Goal: Task Accomplishment & Management: Use online tool/utility

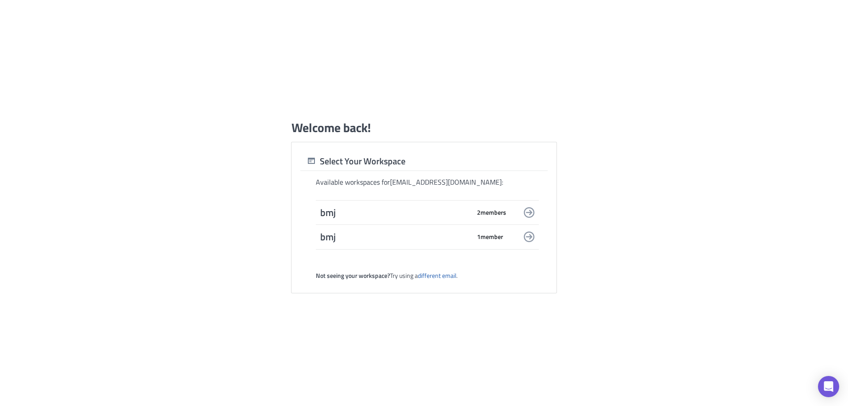
click at [480, 213] on span "2 member s" at bounding box center [491, 212] width 29 height 8
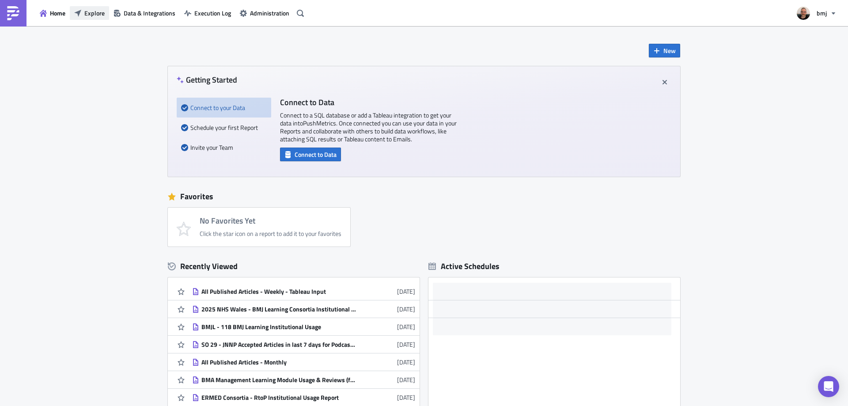
click at [89, 15] on span "Explore" at bounding box center [94, 12] width 20 height 9
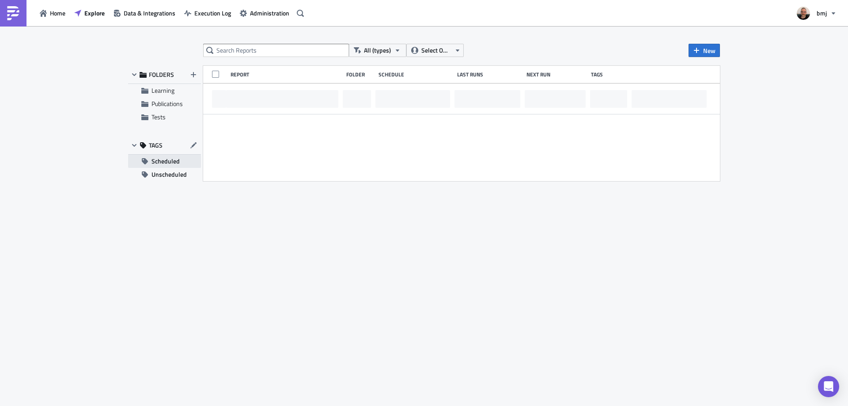
click at [168, 158] on span "Scheduled" at bounding box center [165, 161] width 28 height 13
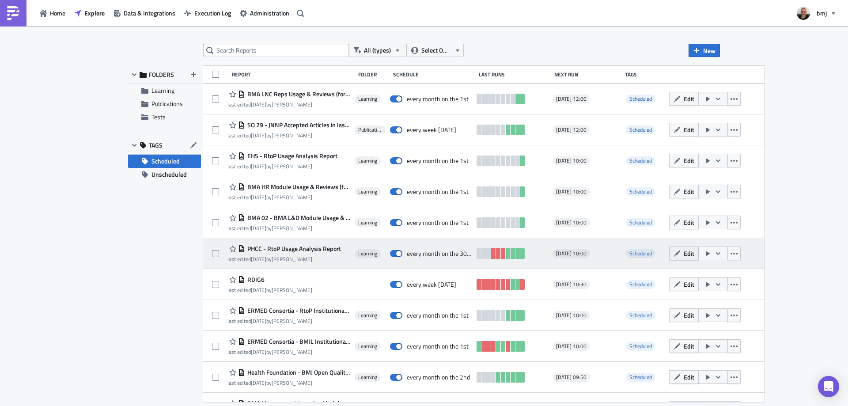
click at [691, 254] on button "Edit" at bounding box center [684, 253] width 30 height 14
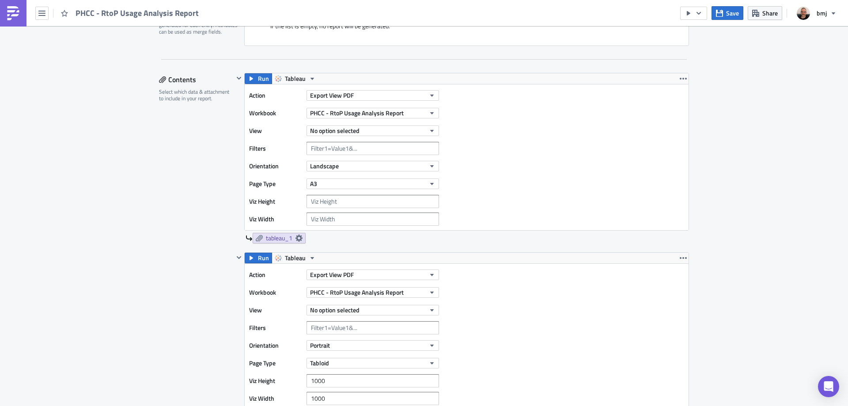
scroll to position [265, 0]
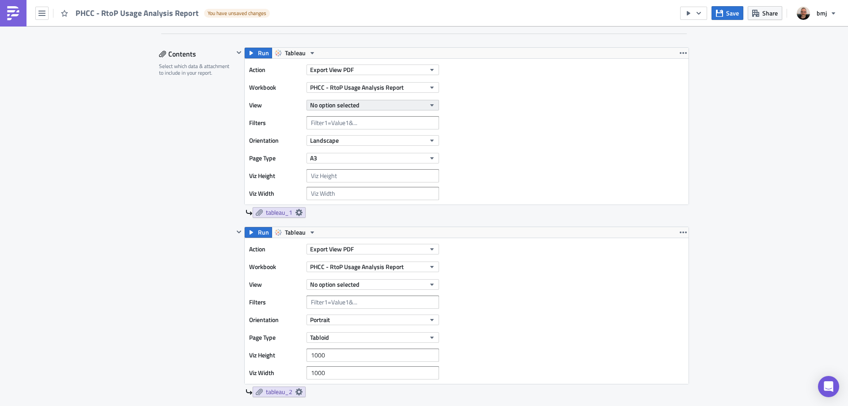
click at [385, 101] on button "No option selected" at bounding box center [372, 105] width 132 height 11
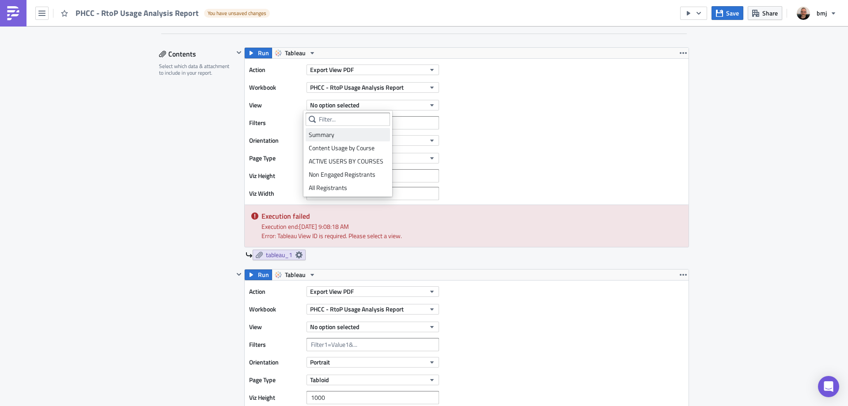
click at [354, 137] on div "Summary" at bounding box center [348, 134] width 78 height 9
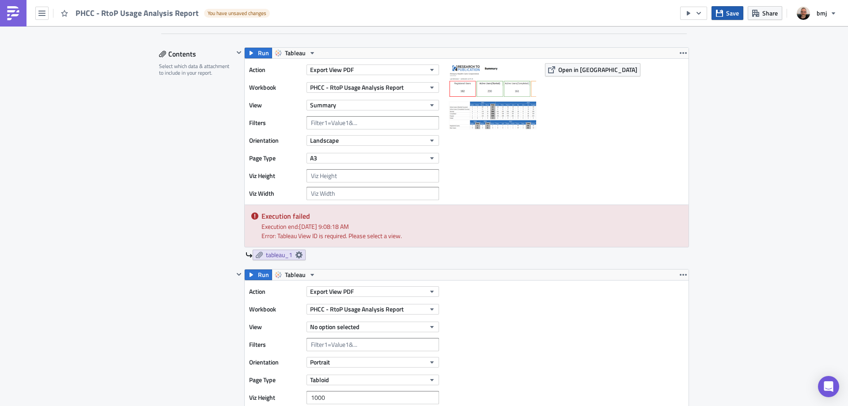
click at [740, 13] on button "Save" at bounding box center [727, 13] width 32 height 14
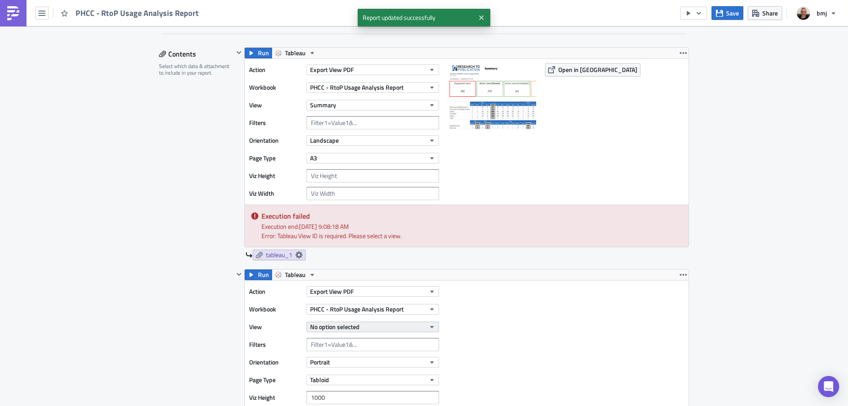
click at [377, 329] on button "No option selected" at bounding box center [372, 326] width 132 height 11
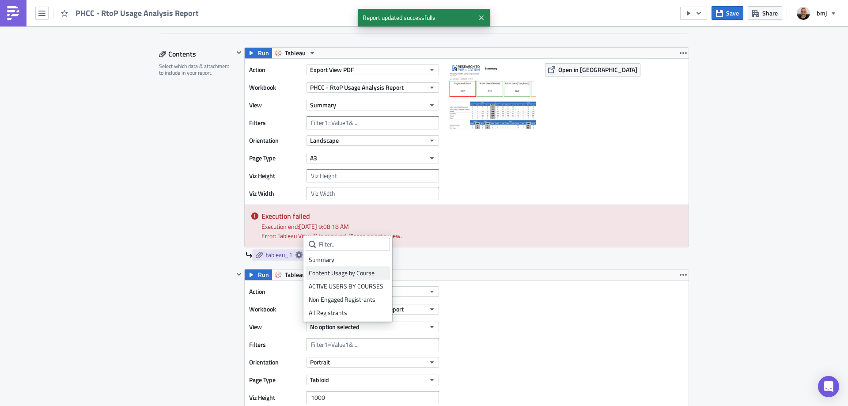
click at [365, 275] on div "Content Usage by Course" at bounding box center [348, 272] width 78 height 9
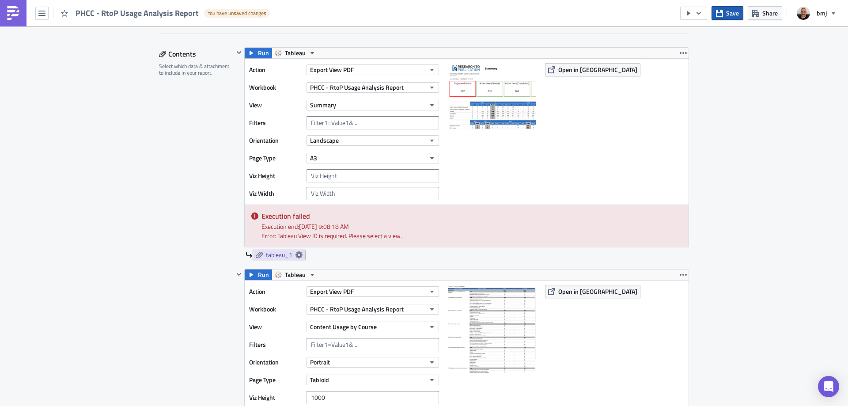
click at [731, 12] on span "Save" at bounding box center [732, 12] width 13 height 9
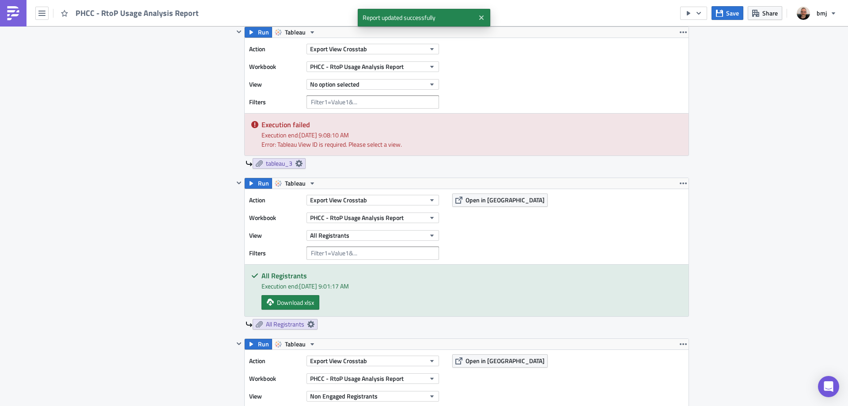
scroll to position [750, 0]
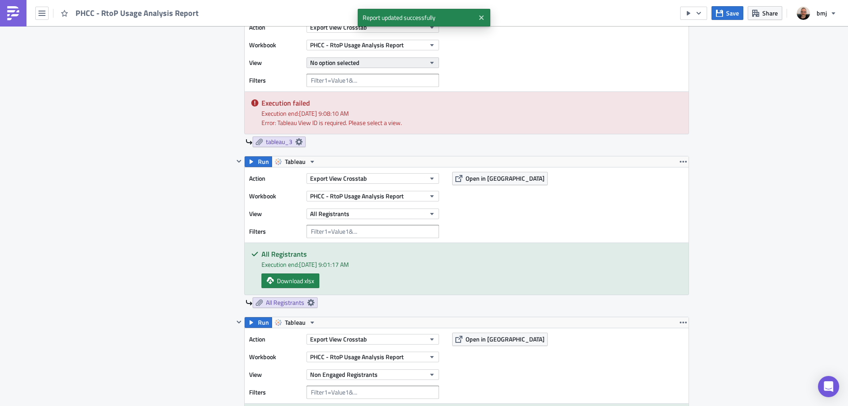
click at [395, 61] on button "No option selected" at bounding box center [372, 62] width 132 height 11
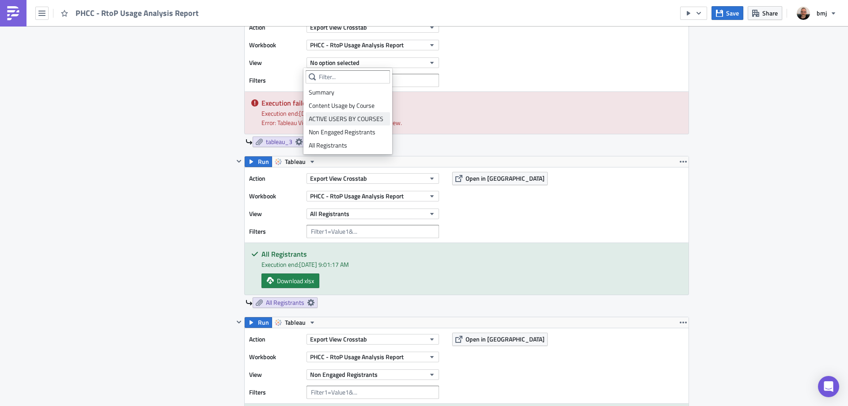
click at [366, 118] on div "ACTIVE USERS BY COURSES" at bounding box center [348, 118] width 78 height 9
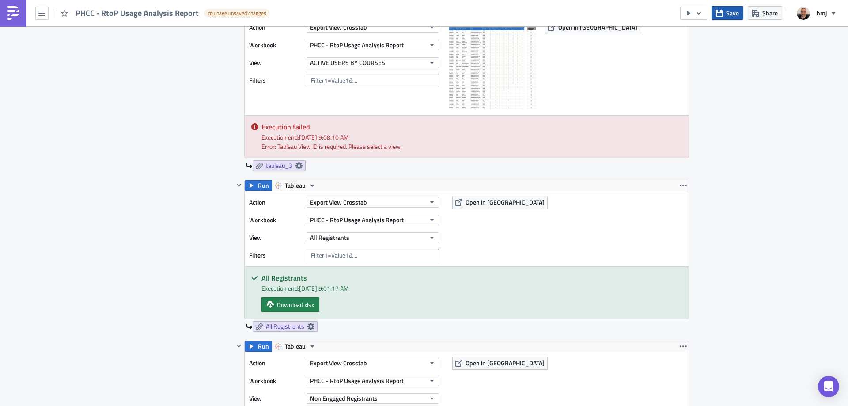
click at [729, 16] on span "Save" at bounding box center [732, 12] width 13 height 9
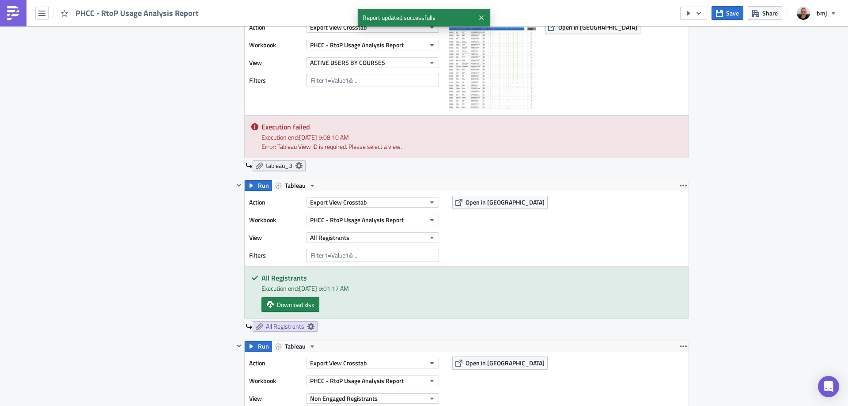
click at [296, 165] on icon at bounding box center [298, 165] width 7 height 7
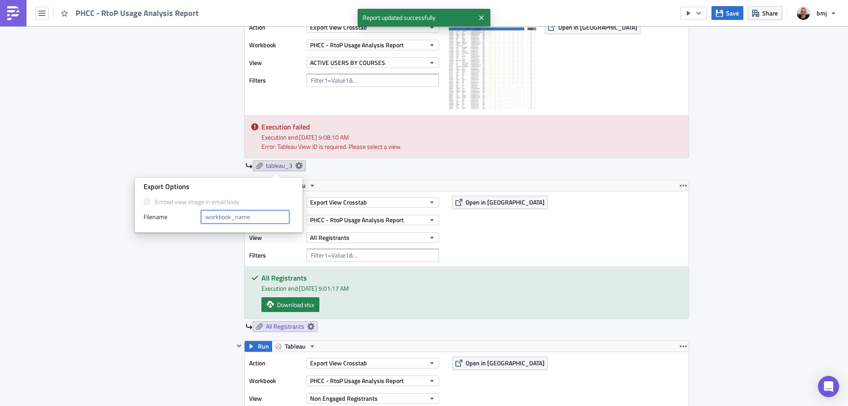
click at [258, 217] on input "text" at bounding box center [245, 216] width 88 height 13
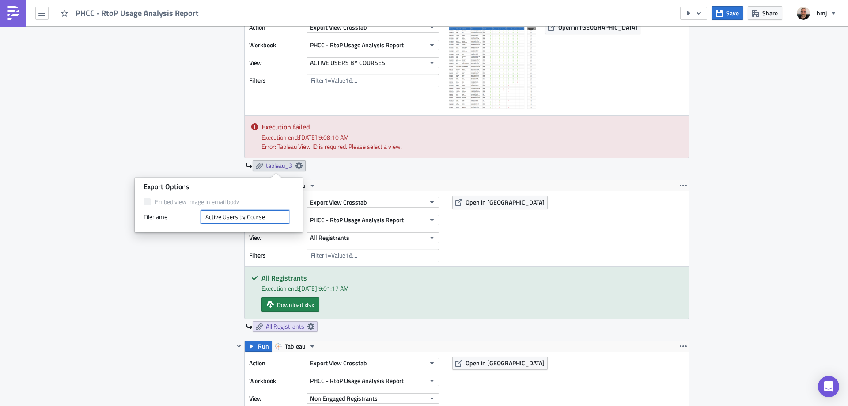
type input "Active Users by Course"
click at [200, 159] on div "Contents Select which data & attachment to include in your report." at bounding box center [196, 86] width 75 height 1048
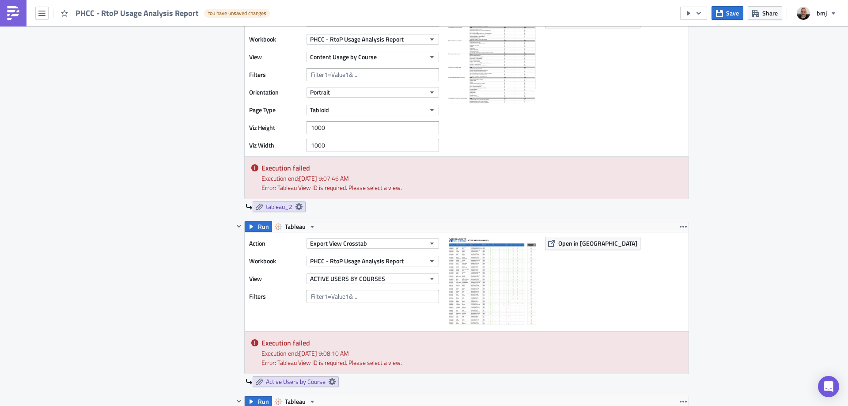
scroll to position [530, 0]
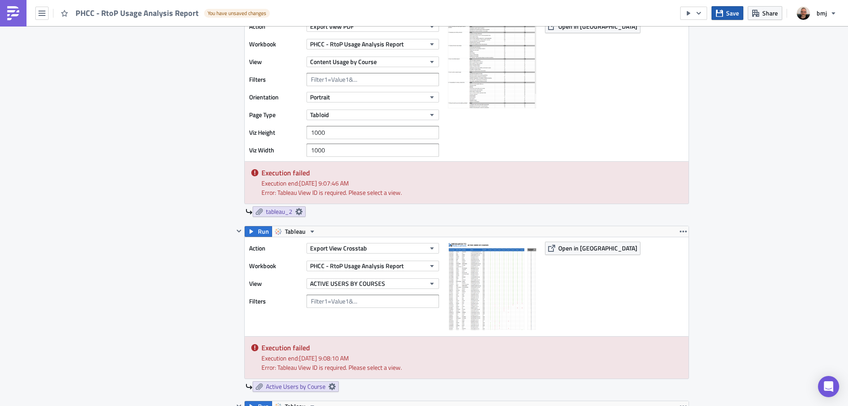
click at [725, 15] on button "Save" at bounding box center [727, 13] width 32 height 14
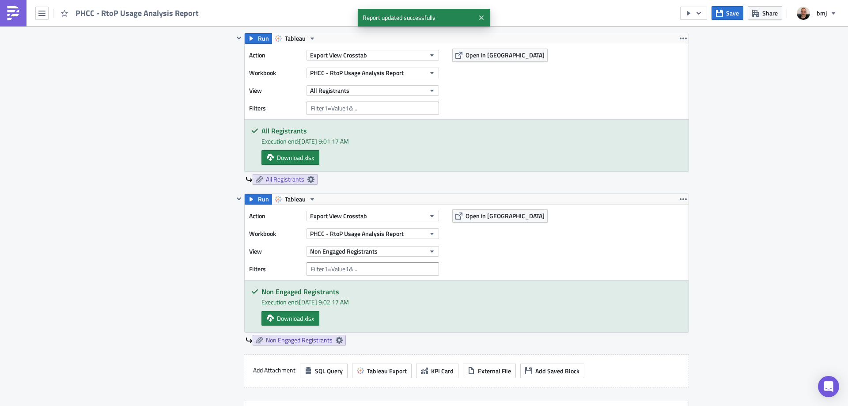
scroll to position [1104, 0]
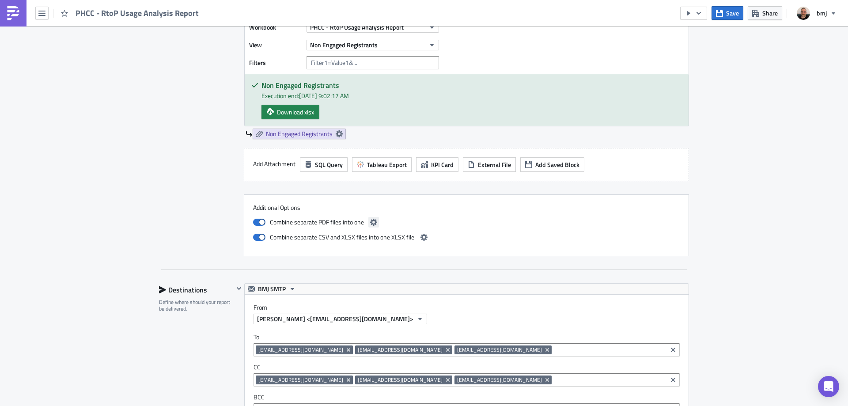
click at [370, 222] on icon "button" at bounding box center [373, 222] width 7 height 7
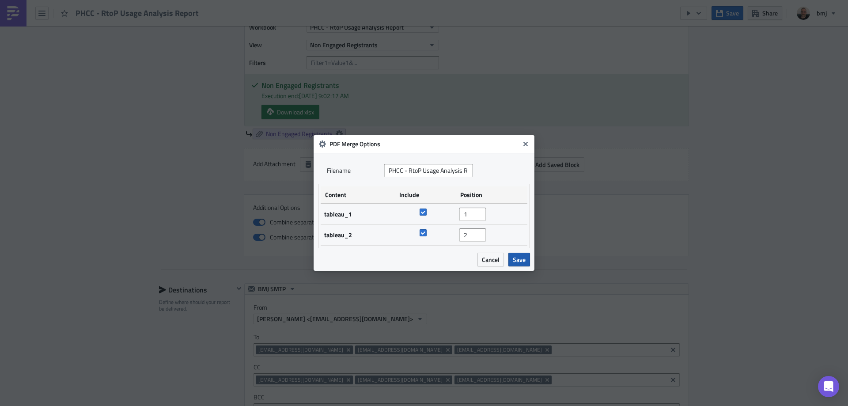
click at [519, 260] on span "Save" at bounding box center [519, 259] width 13 height 9
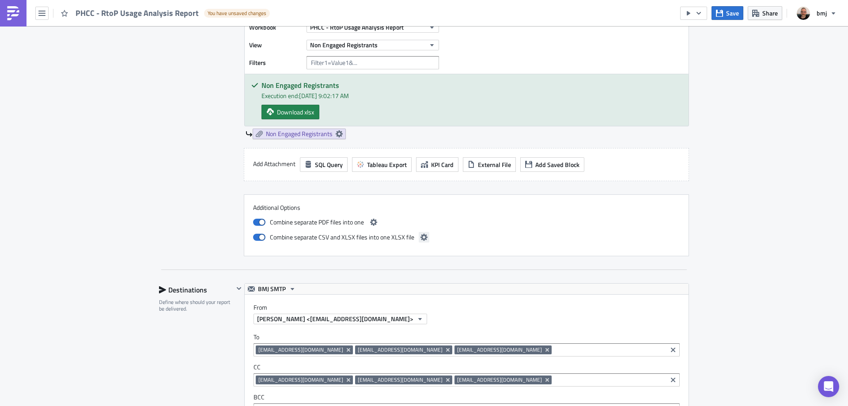
click at [420, 233] on button "button" at bounding box center [423, 237] width 11 height 11
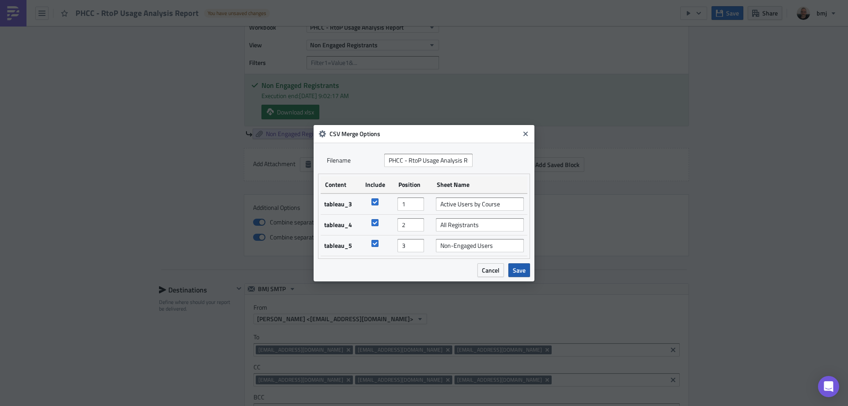
click at [520, 268] on span "Save" at bounding box center [519, 269] width 13 height 9
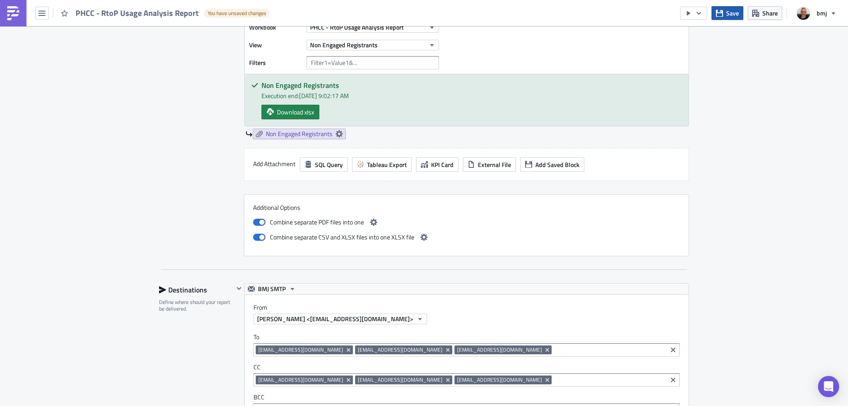
click at [733, 12] on span "Save" at bounding box center [732, 12] width 13 height 9
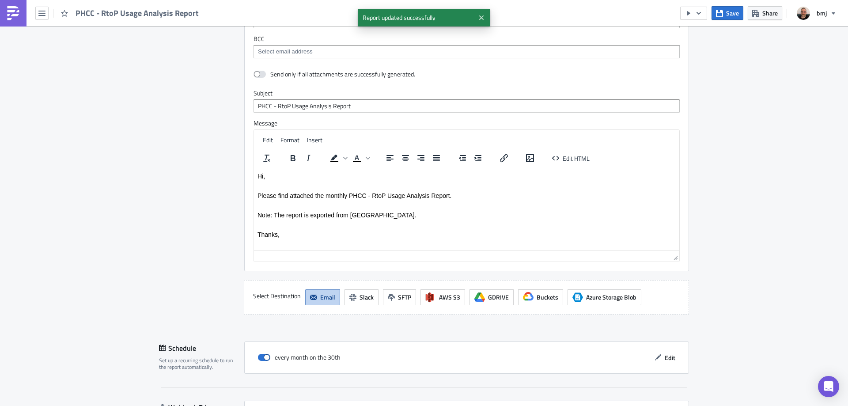
scroll to position [1532, 0]
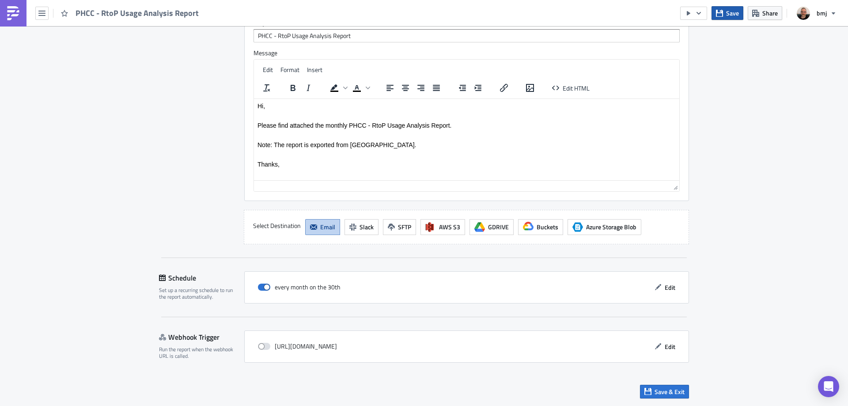
click at [731, 11] on span "Save" at bounding box center [732, 12] width 13 height 9
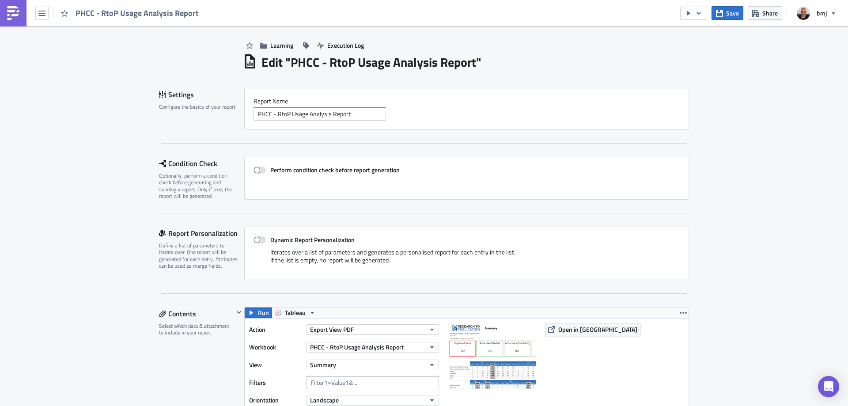
scroll to position [0, 0]
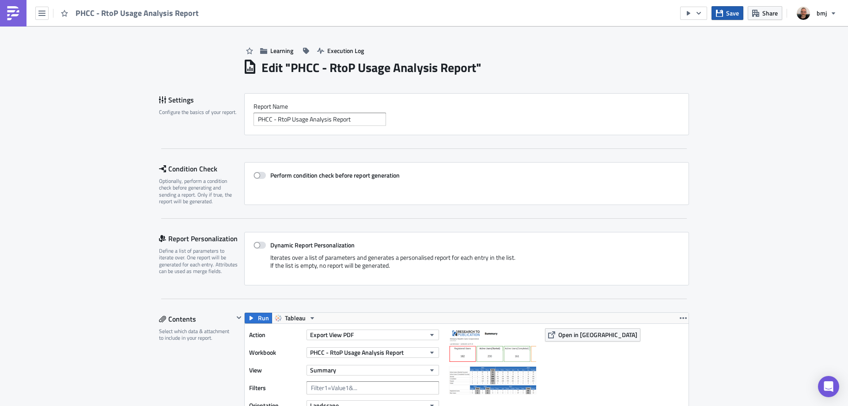
click at [729, 15] on span "Save" at bounding box center [732, 12] width 13 height 9
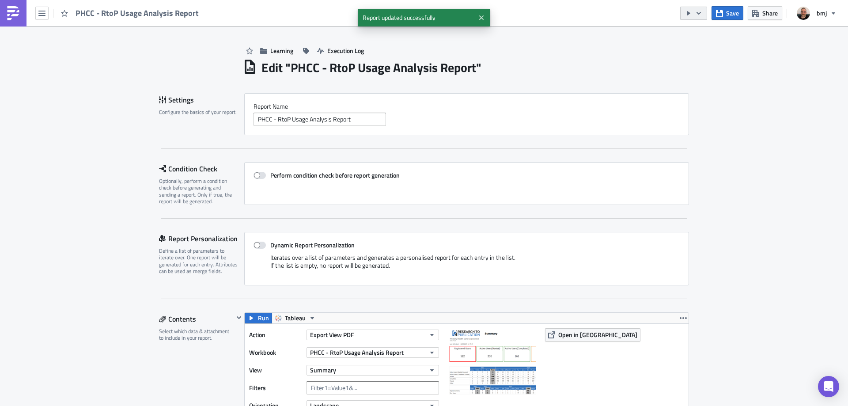
click at [697, 13] on icon "button" at bounding box center [698, 13] width 7 height 7
click at [707, 34] on div "Send Just to Me" at bounding box center [720, 35] width 69 height 9
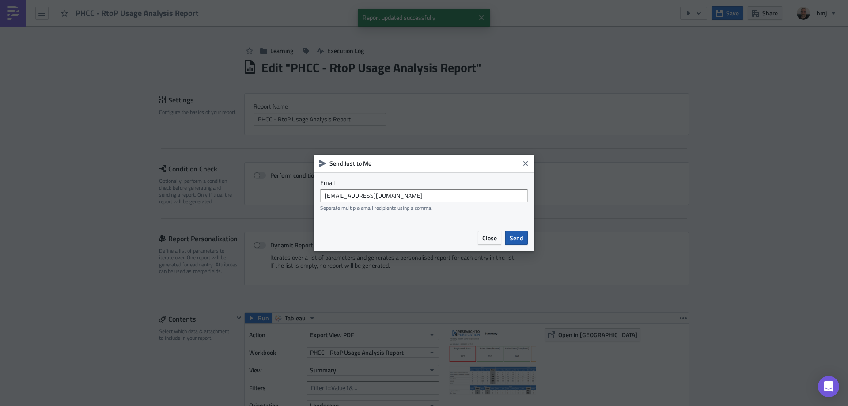
click at [520, 240] on span "Send" at bounding box center [516, 237] width 14 height 9
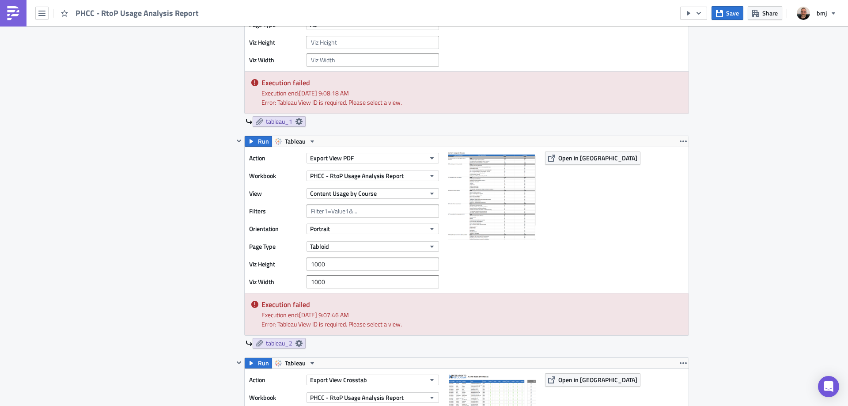
scroll to position [397, 0]
click at [377, 192] on button "Content Usage by Course" at bounding box center [372, 194] width 132 height 11
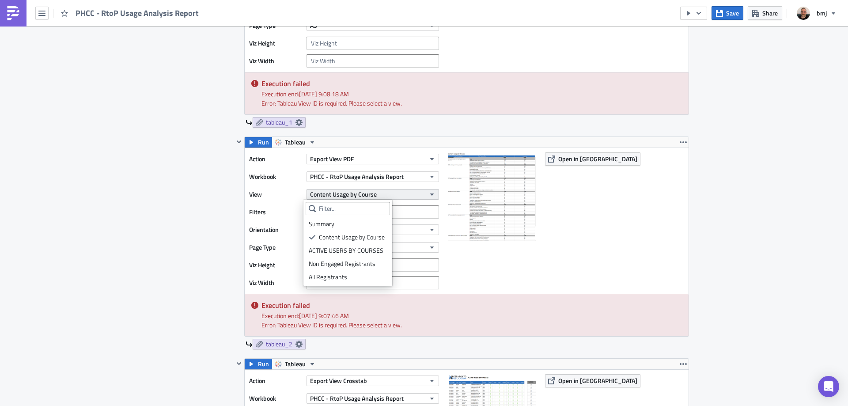
click at [399, 192] on button "Content Usage by Course" at bounding box center [372, 194] width 132 height 11
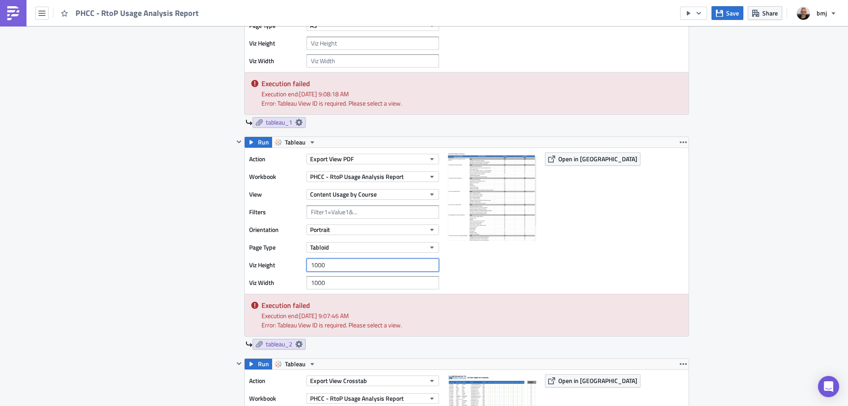
click at [362, 270] on input "1000" at bounding box center [372, 264] width 132 height 13
click at [361, 270] on input "1000" at bounding box center [372, 264] width 132 height 13
click at [358, 281] on input "1000" at bounding box center [372, 282] width 132 height 13
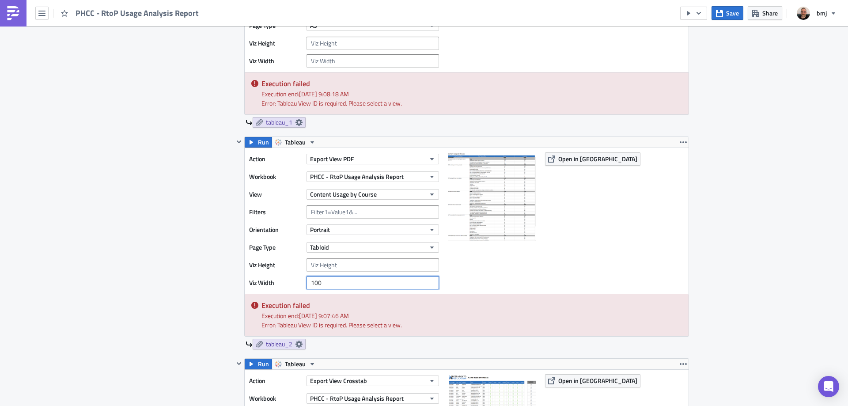
type input "100"
click at [341, 246] on button "Tabloid" at bounding box center [372, 247] width 132 height 11
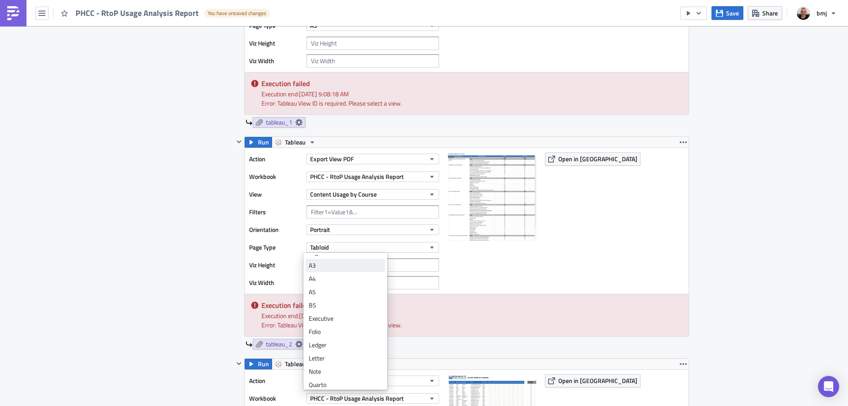
scroll to position [0, 0]
click at [343, 274] on div "A3" at bounding box center [345, 274] width 73 height 9
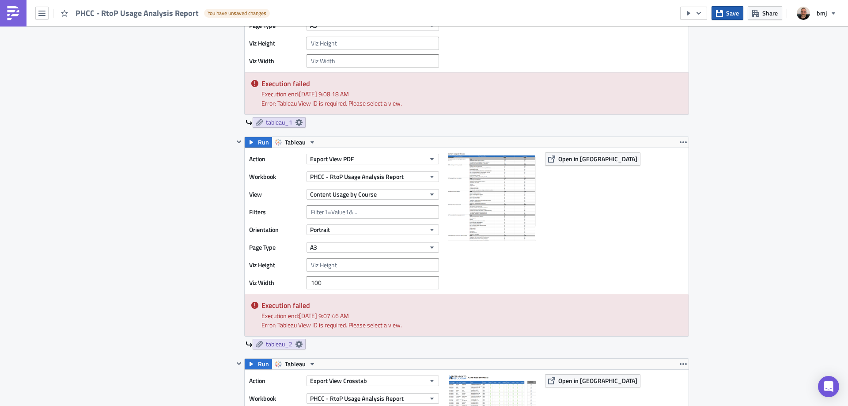
click at [731, 12] on span "Save" at bounding box center [732, 12] width 13 height 9
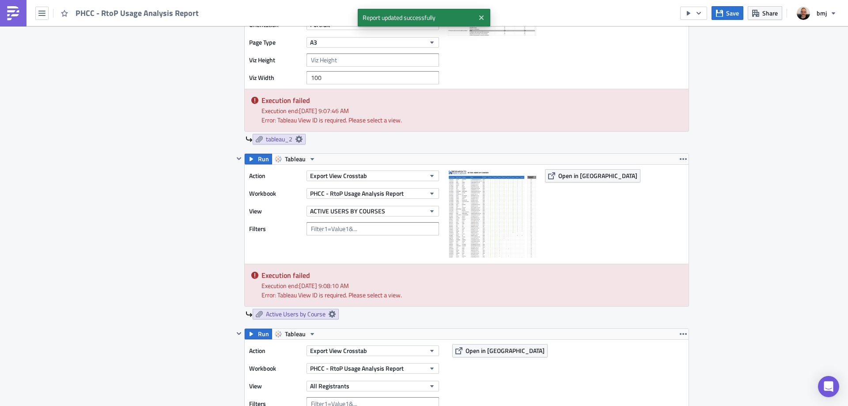
scroll to position [618, 0]
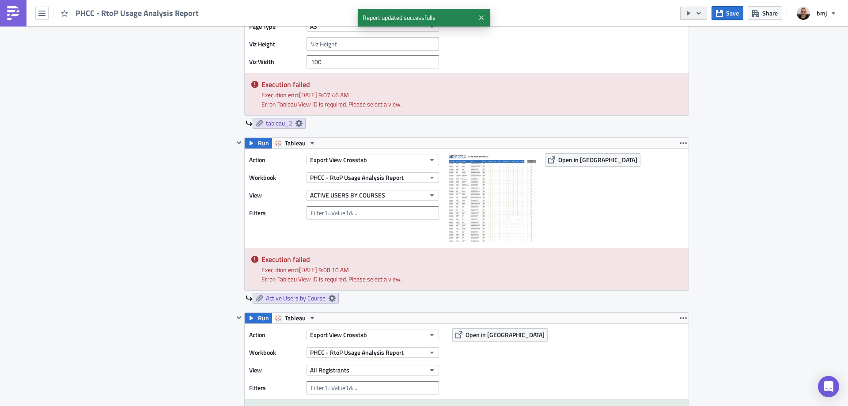
click at [694, 15] on button "button" at bounding box center [693, 13] width 27 height 13
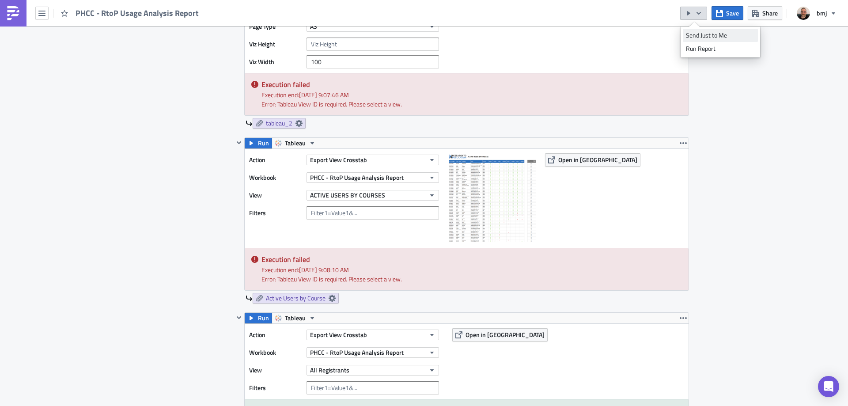
click at [708, 35] on div "Send Just to Me" at bounding box center [720, 35] width 69 height 9
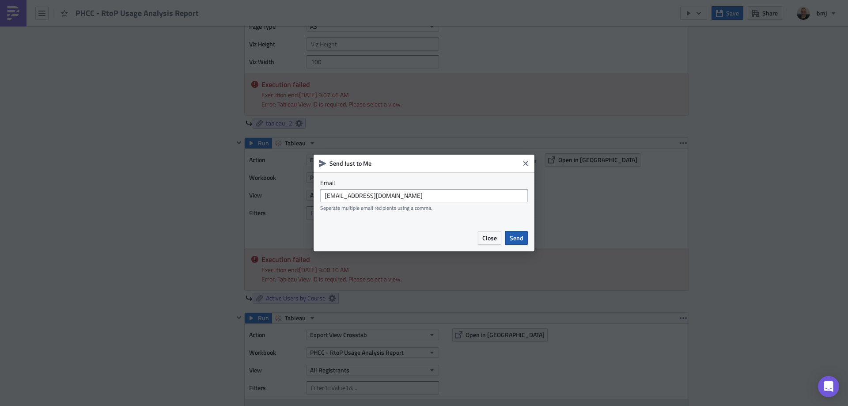
click at [516, 237] on span "Send" at bounding box center [516, 237] width 14 height 9
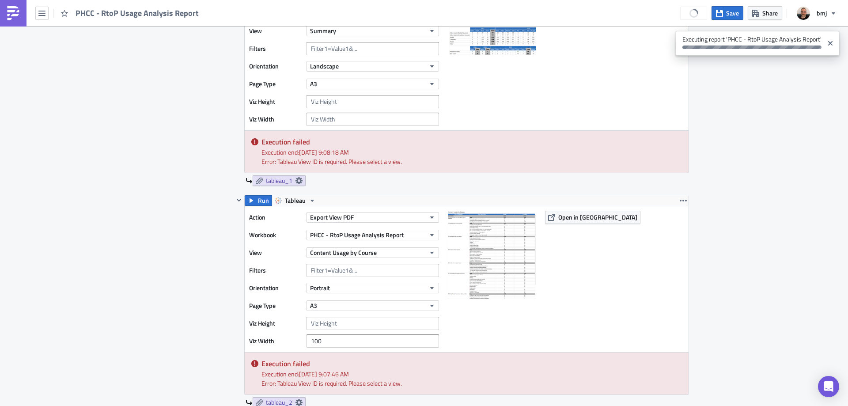
scroll to position [397, 0]
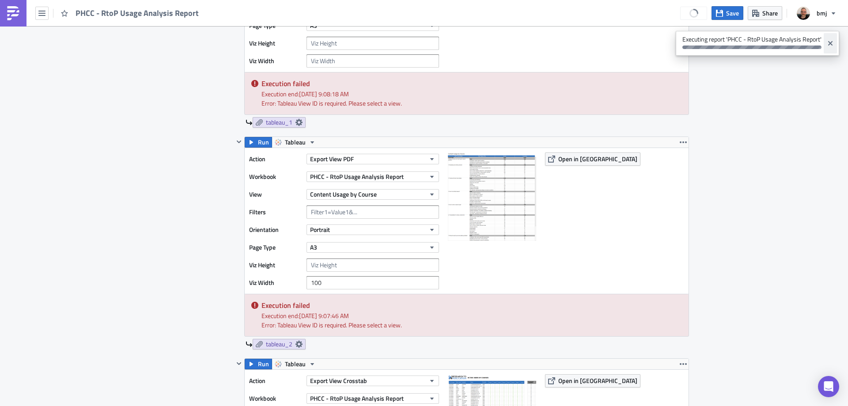
click at [832, 40] on icon "Close" at bounding box center [829, 43] width 7 height 7
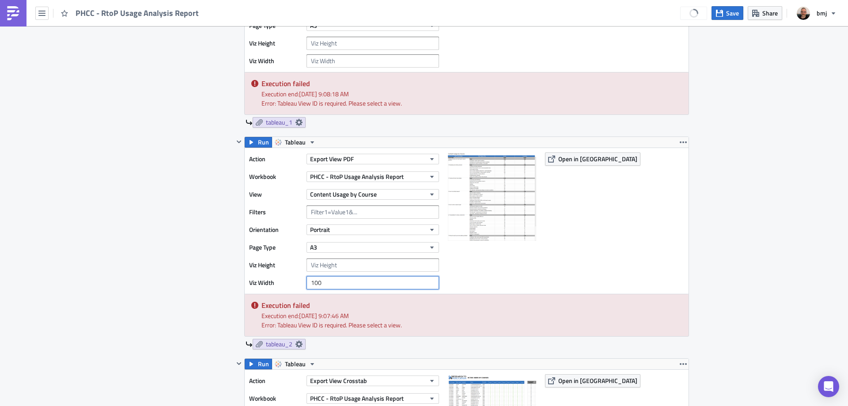
click at [347, 287] on input "100" at bounding box center [372, 282] width 132 height 13
click at [335, 283] on input "100" at bounding box center [372, 282] width 132 height 13
drag, startPoint x: 332, startPoint y: 284, endPoint x: 250, endPoint y: 283, distance: 81.7
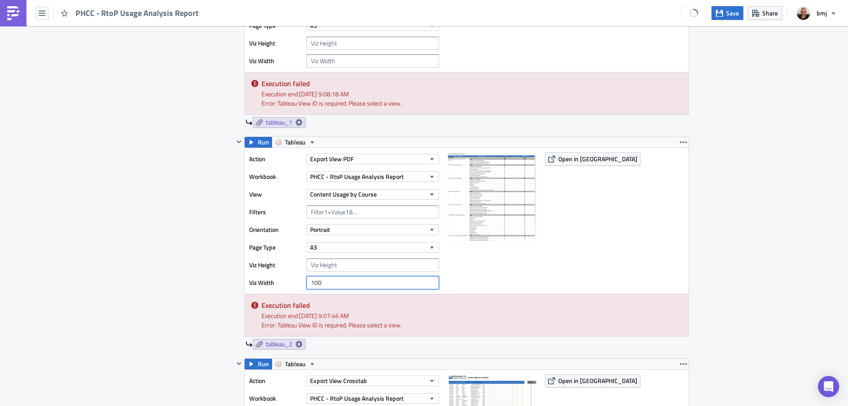
click at [250, 283] on div "Viz Width 100" at bounding box center [346, 282] width 194 height 13
click at [668, 245] on div "Action Export View PDF Workbook PHCC - RtoP Usage Analysis Report View Content …" at bounding box center [467, 221] width 444 height 146
click at [730, 18] on button "Save" at bounding box center [727, 13] width 32 height 14
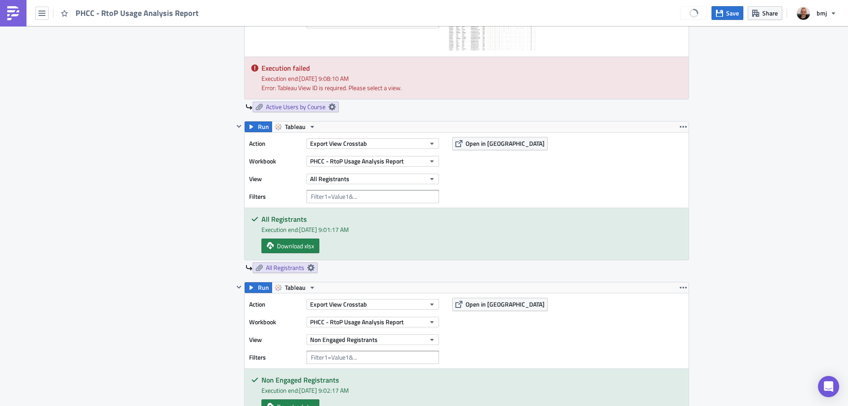
scroll to position [839, 0]
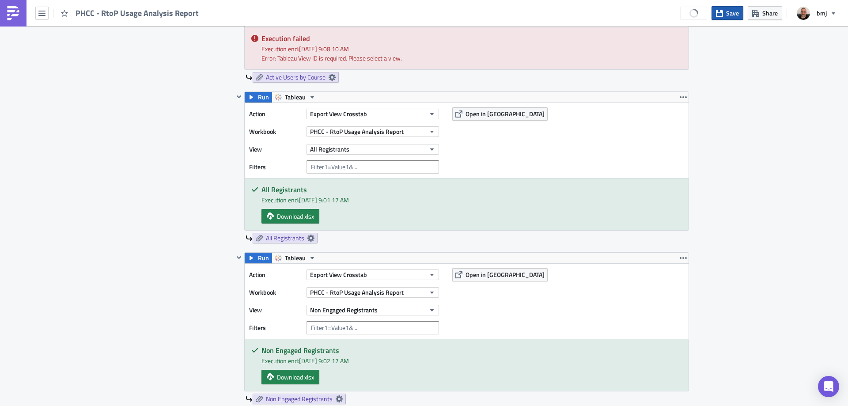
click at [729, 19] on button "Save" at bounding box center [727, 13] width 32 height 14
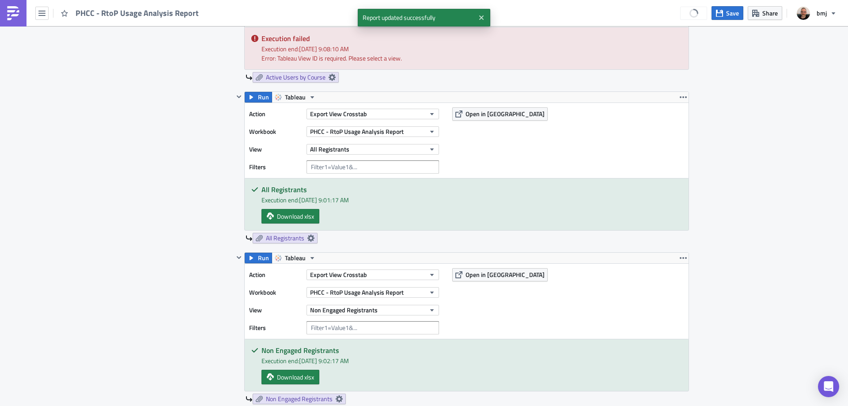
scroll to position [1532, 0]
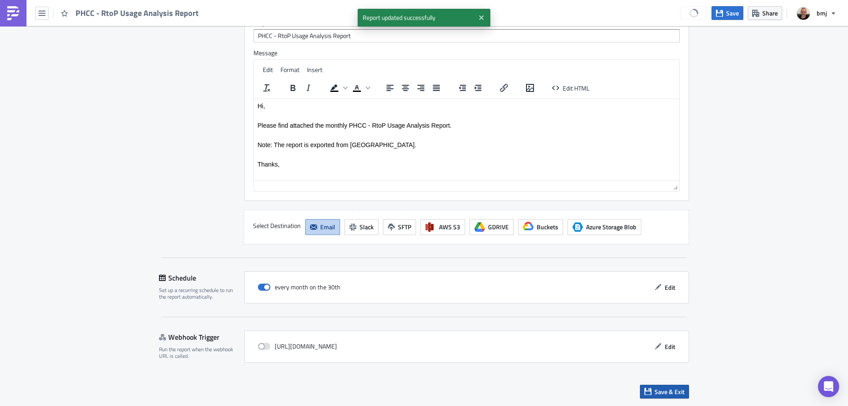
click at [675, 393] on span "Save & Exit" at bounding box center [669, 391] width 30 height 9
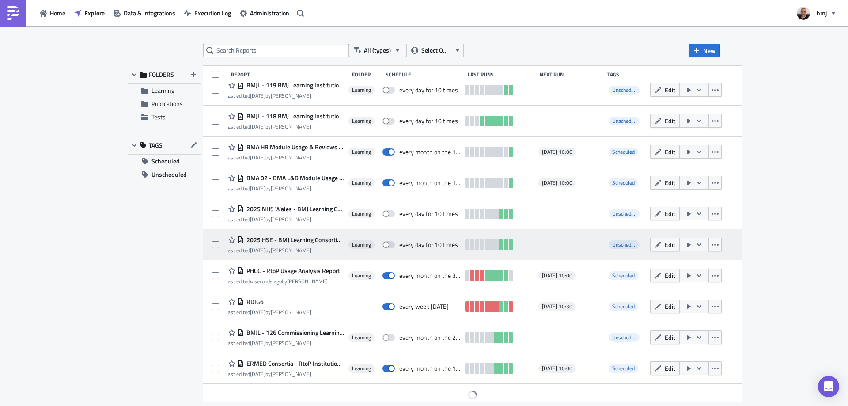
scroll to position [167, 0]
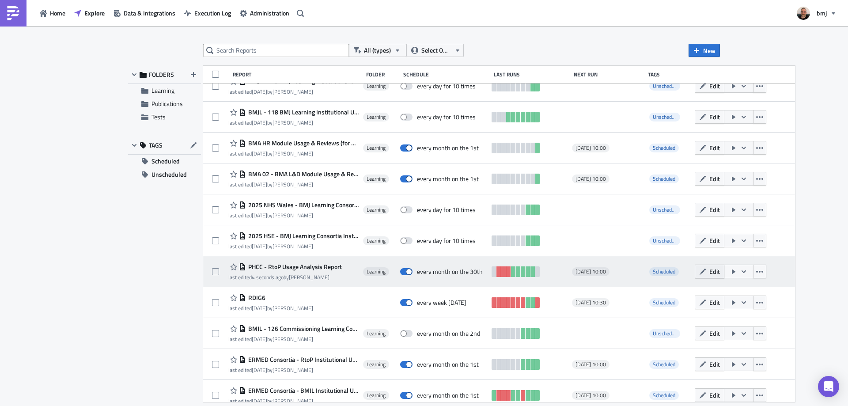
click at [709, 273] on span "Edit" at bounding box center [714, 271] width 11 height 9
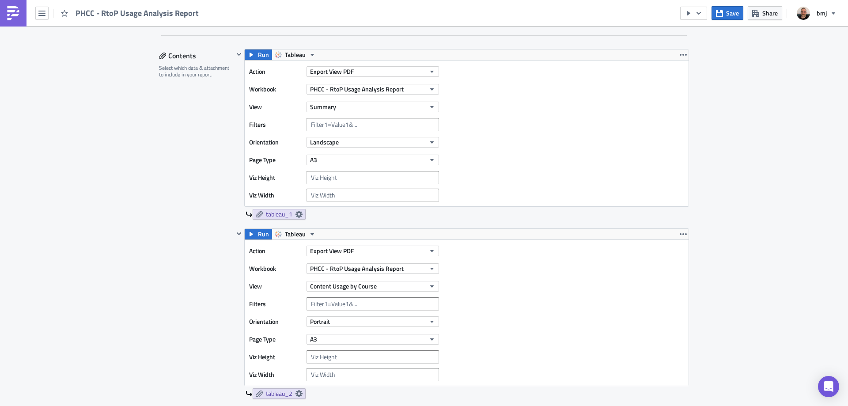
scroll to position [265, 0]
click at [730, 11] on span "Save" at bounding box center [732, 12] width 13 height 9
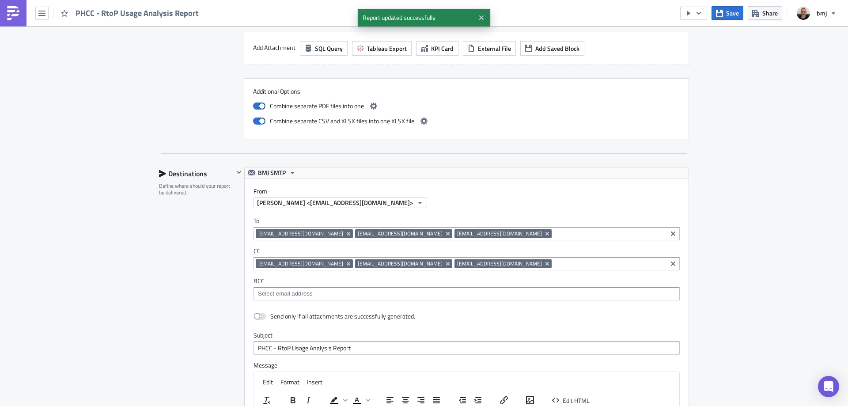
scroll to position [1192, 0]
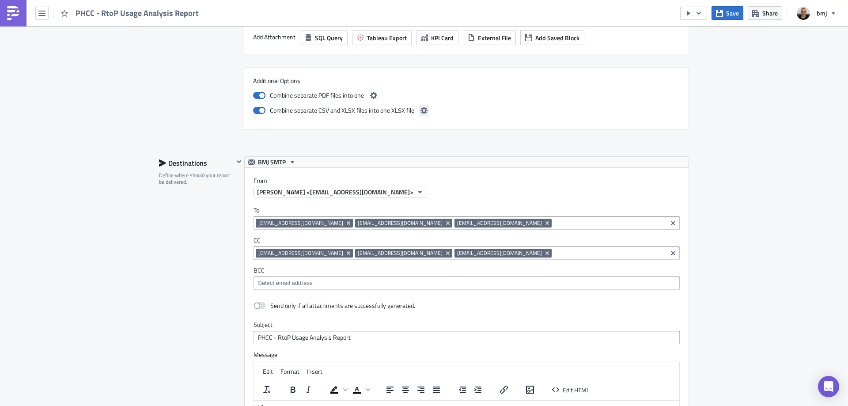
click at [422, 108] on button "button" at bounding box center [423, 110] width 11 height 11
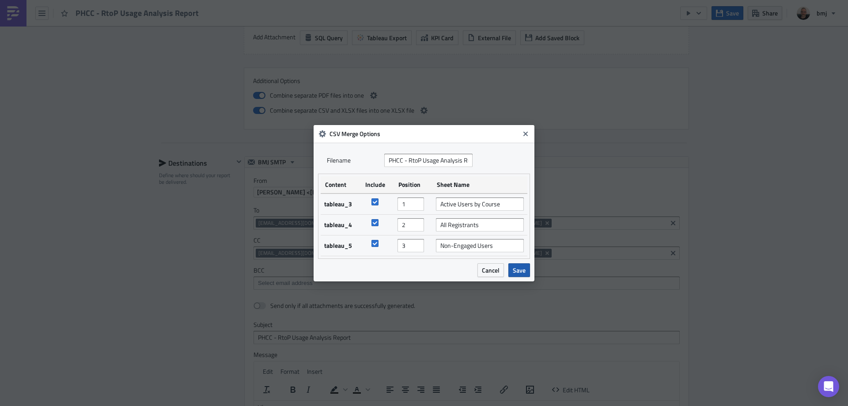
click at [518, 271] on span "Save" at bounding box center [519, 269] width 13 height 9
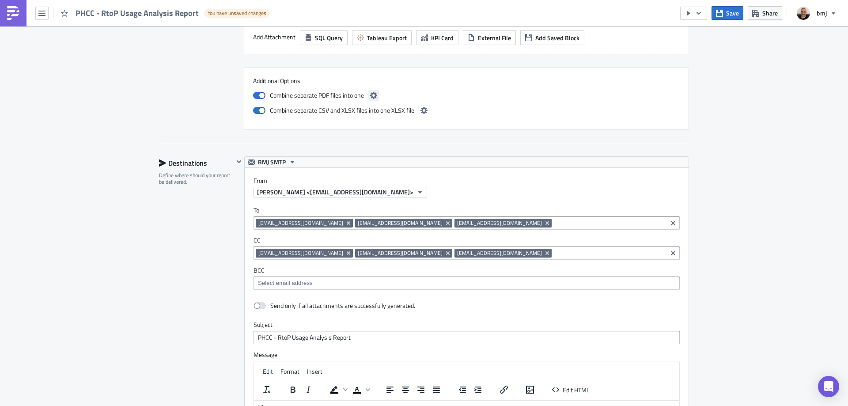
click at [370, 92] on icon "button" at bounding box center [373, 95] width 7 height 7
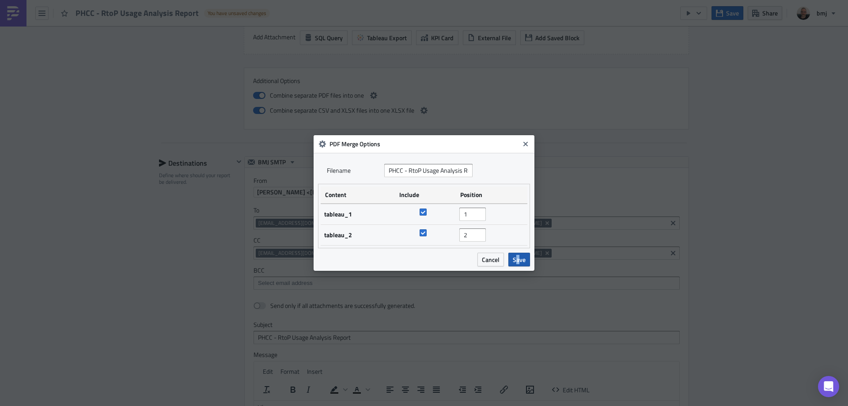
click at [517, 256] on span "Save" at bounding box center [519, 259] width 13 height 9
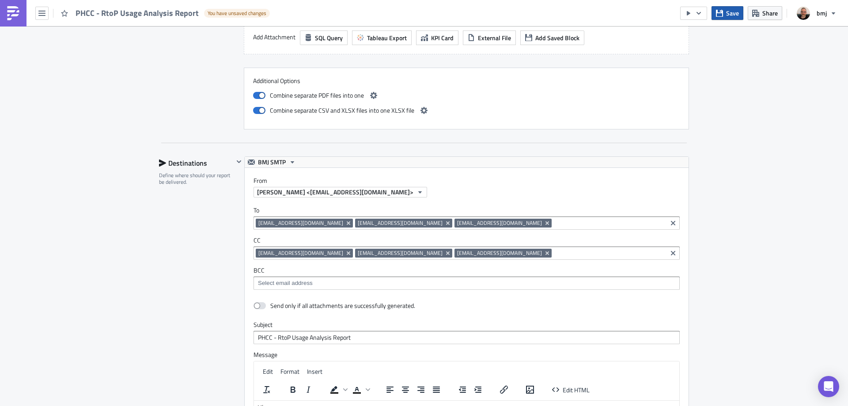
click at [732, 11] on span "Save" at bounding box center [732, 12] width 13 height 9
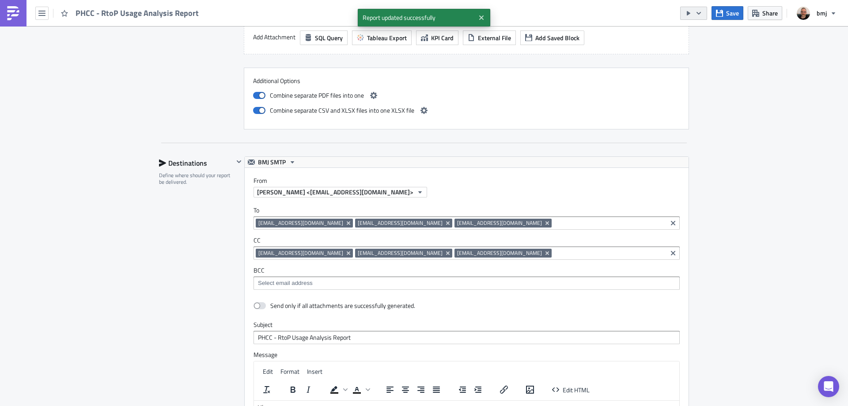
click at [694, 12] on button "button" at bounding box center [693, 13] width 27 height 13
click at [700, 32] on div "Send Just to Me" at bounding box center [720, 35] width 69 height 9
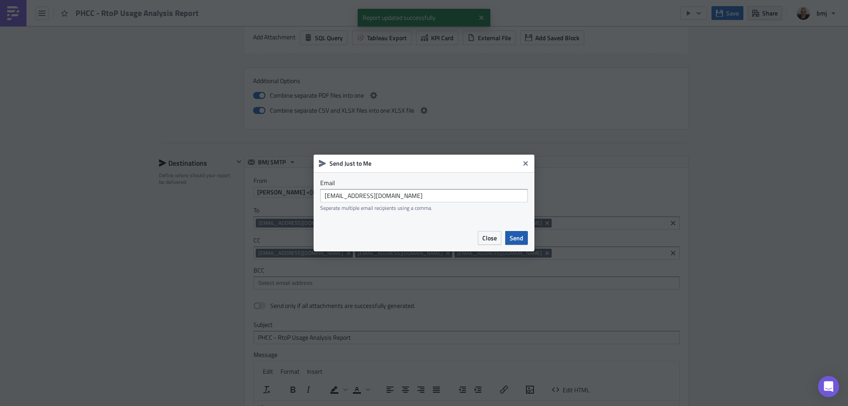
click at [516, 239] on span "Send" at bounding box center [516, 237] width 14 height 9
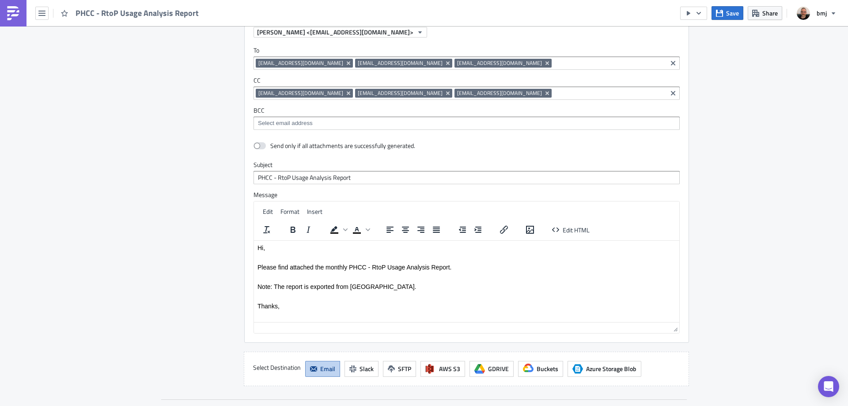
scroll to position [1368, 0]
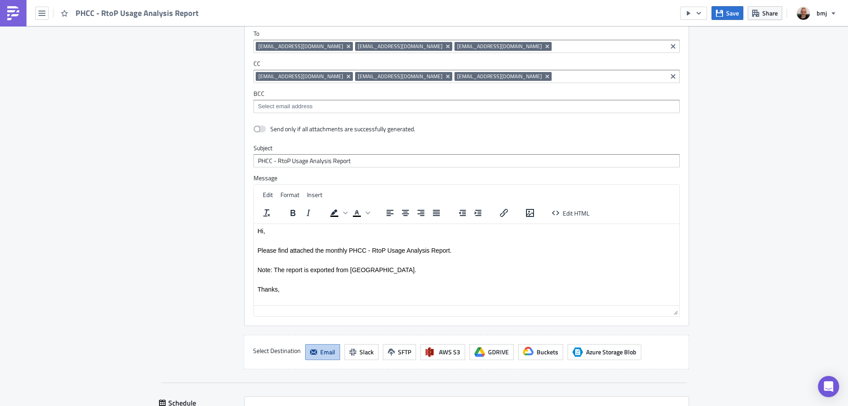
click at [394, 270] on p "Note: The report is exported from [GEOGRAPHIC_DATA]." at bounding box center [466, 269] width 418 height 7
drag, startPoint x: 274, startPoint y: 268, endPoint x: 370, endPoint y: 269, distance: 96.7
click at [370, 269] on p "Note: The report is exported from [GEOGRAPHIC_DATA]." at bounding box center [466, 269] width 418 height 7
drag, startPoint x: 321, startPoint y: 270, endPoint x: 388, endPoint y: 270, distance: 66.7
click at [388, 270] on p "Note: PDF attachment was absent in last export." at bounding box center [466, 269] width 418 height 7
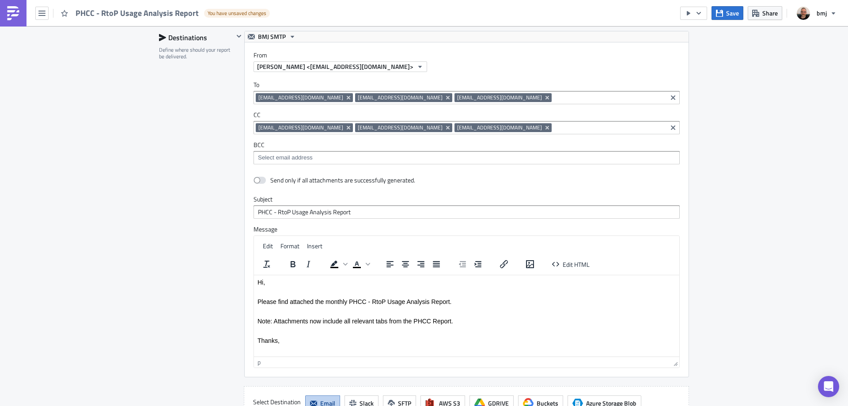
scroll to position [1317, 0]
click at [698, 16] on icon "button" at bounding box center [698, 13] width 7 height 7
click at [735, 14] on span "Save" at bounding box center [732, 12] width 13 height 9
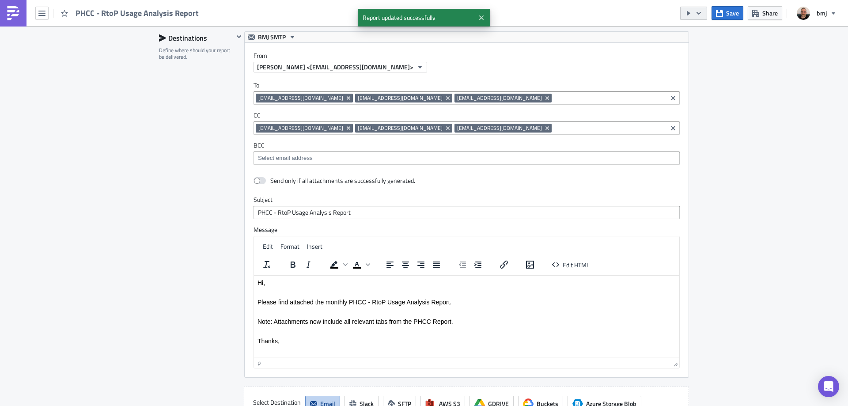
click at [694, 17] on button "button" at bounding box center [693, 13] width 27 height 13
click at [716, 51] on div "Run Report" at bounding box center [720, 48] width 69 height 9
